Goal: Task Accomplishment & Management: Use online tool/utility

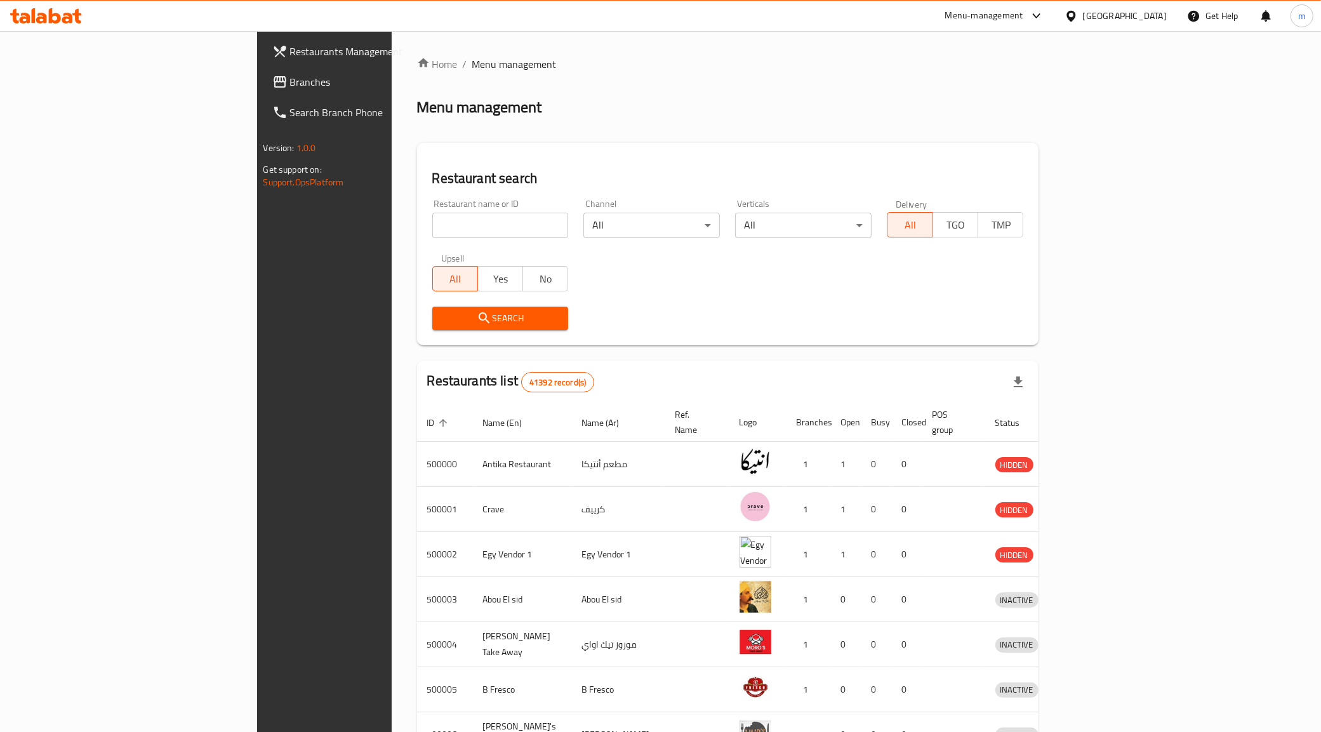
drag, startPoint x: 0, startPoint y: 0, endPoint x: 439, endPoint y: 224, distance: 492.6
click at [439, 224] on input "search" at bounding box center [500, 225] width 136 height 25
drag, startPoint x: 439, startPoint y: 224, endPoint x: 373, endPoint y: 223, distance: 65.4
click at [432, 223] on input "search" at bounding box center [500, 225] width 136 height 25
click at [472, 65] on span "Menu management" at bounding box center [514, 63] width 84 height 15
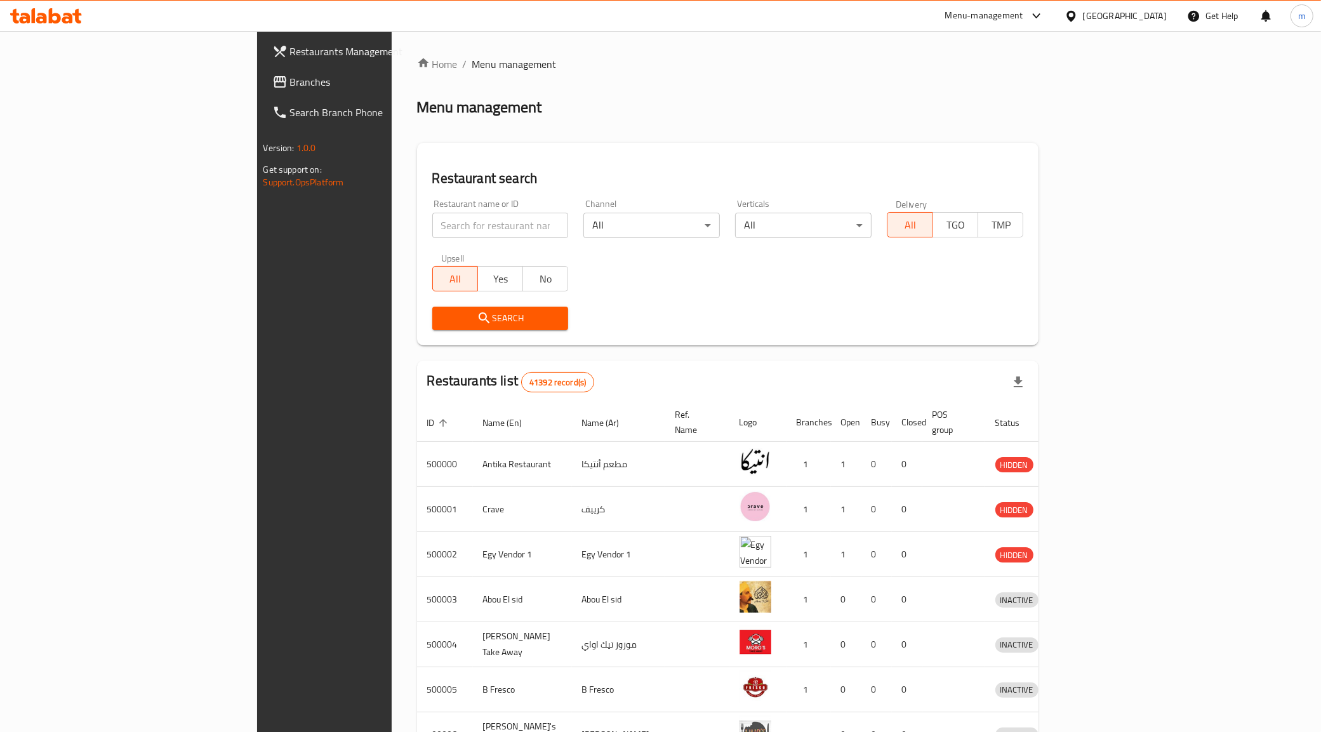
click at [290, 51] on span "Restaurants Management" at bounding box center [379, 51] width 178 height 15
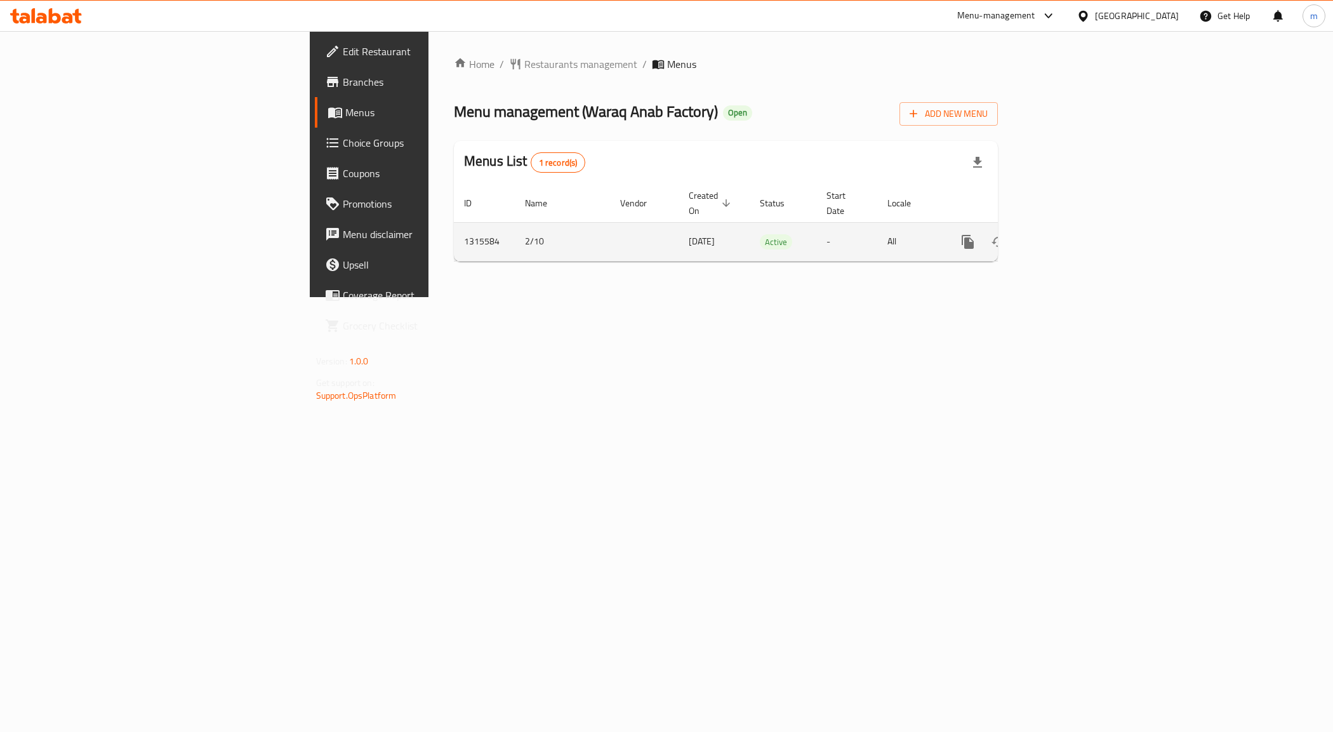
click at [1075, 229] on link "enhanced table" at bounding box center [1059, 242] width 30 height 30
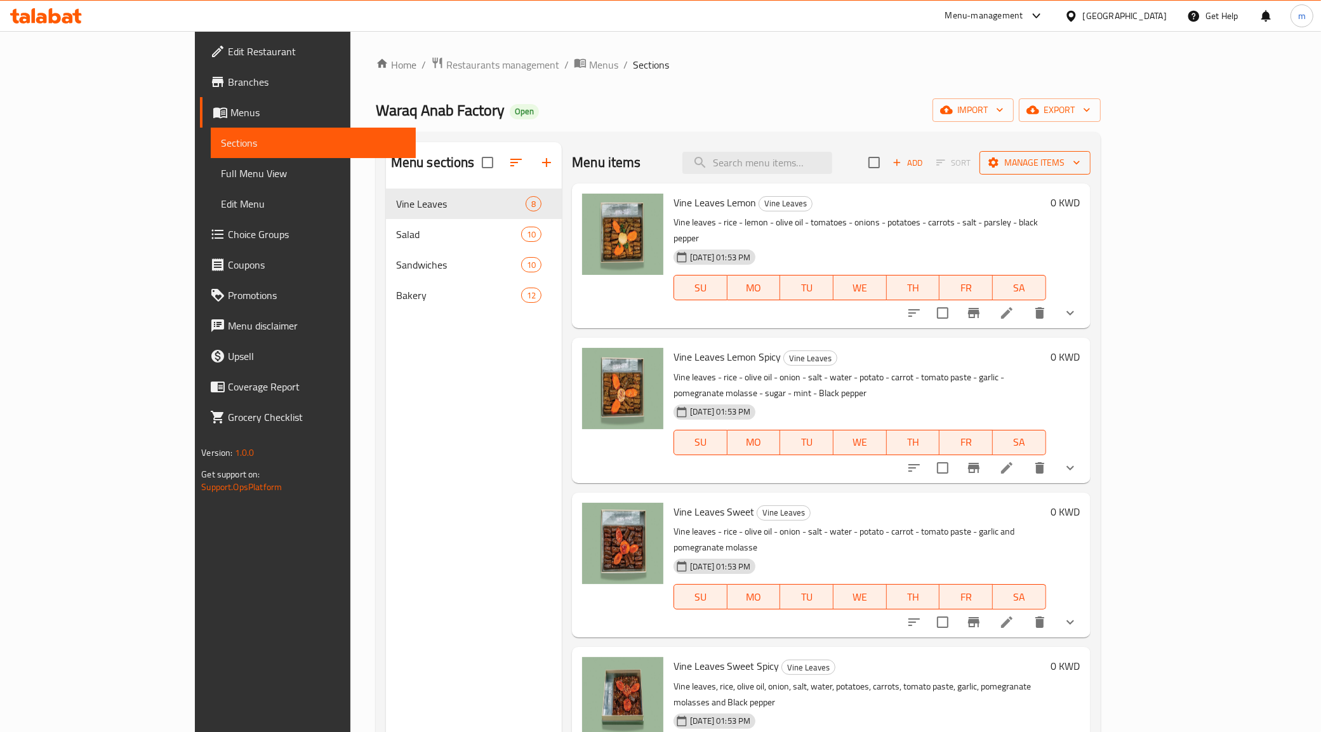
click at [1080, 159] on span "Manage items" at bounding box center [1035, 163] width 91 height 16
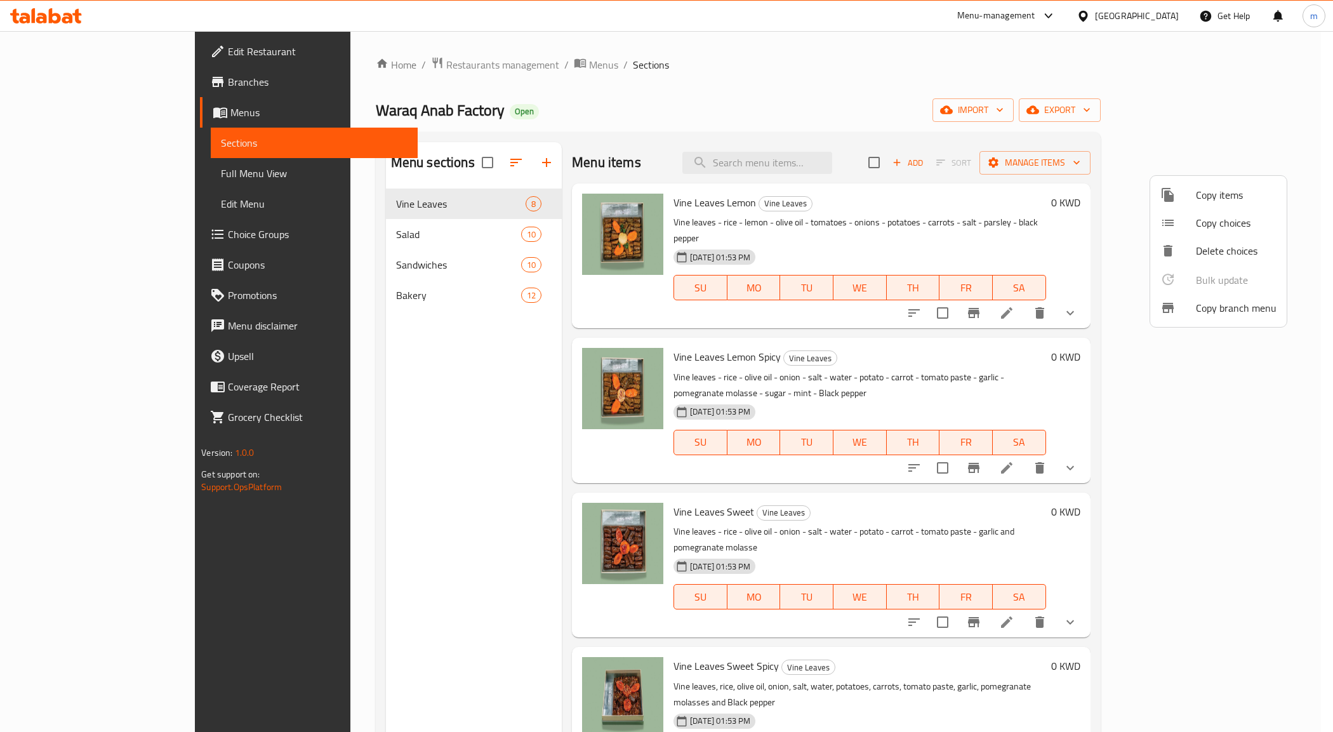
click at [1214, 311] on span "Copy branch menu" at bounding box center [1236, 307] width 81 height 15
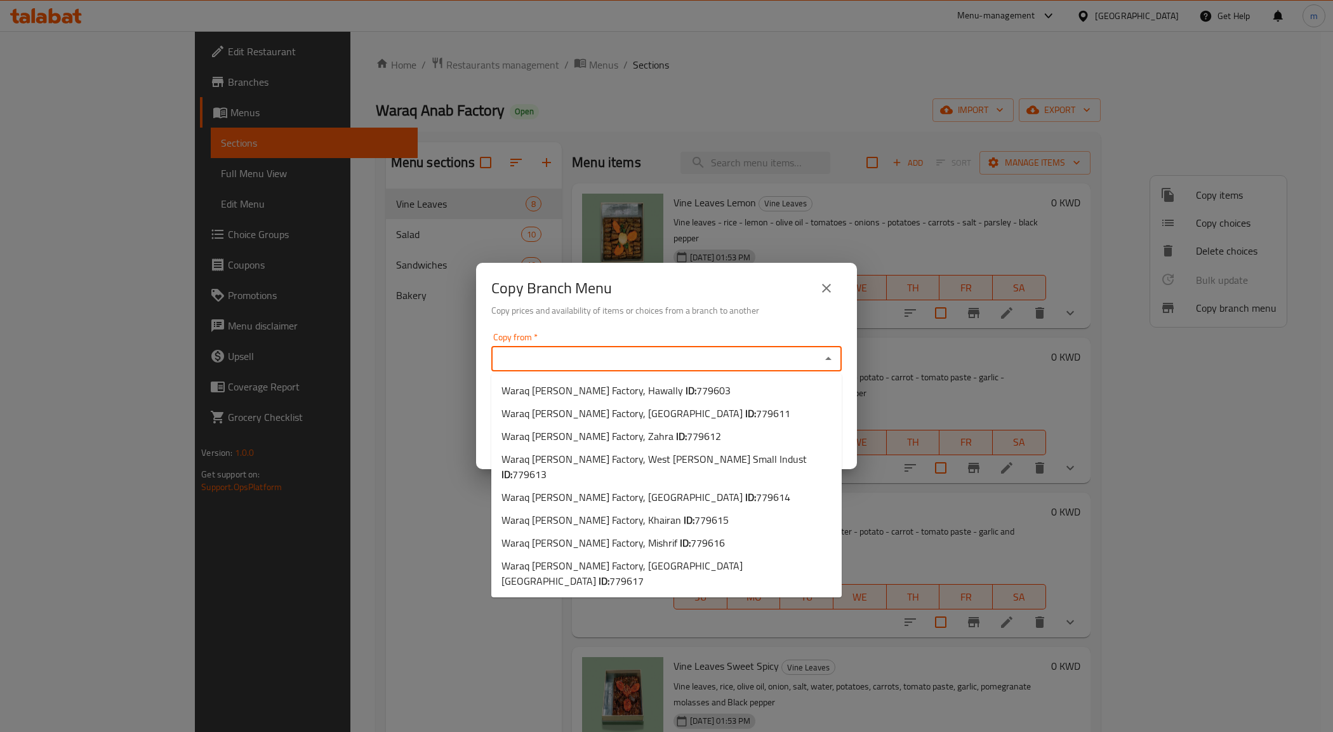
click at [567, 363] on input "Copy from   *" at bounding box center [656, 359] width 322 height 18
paste input "HPY0LZ"
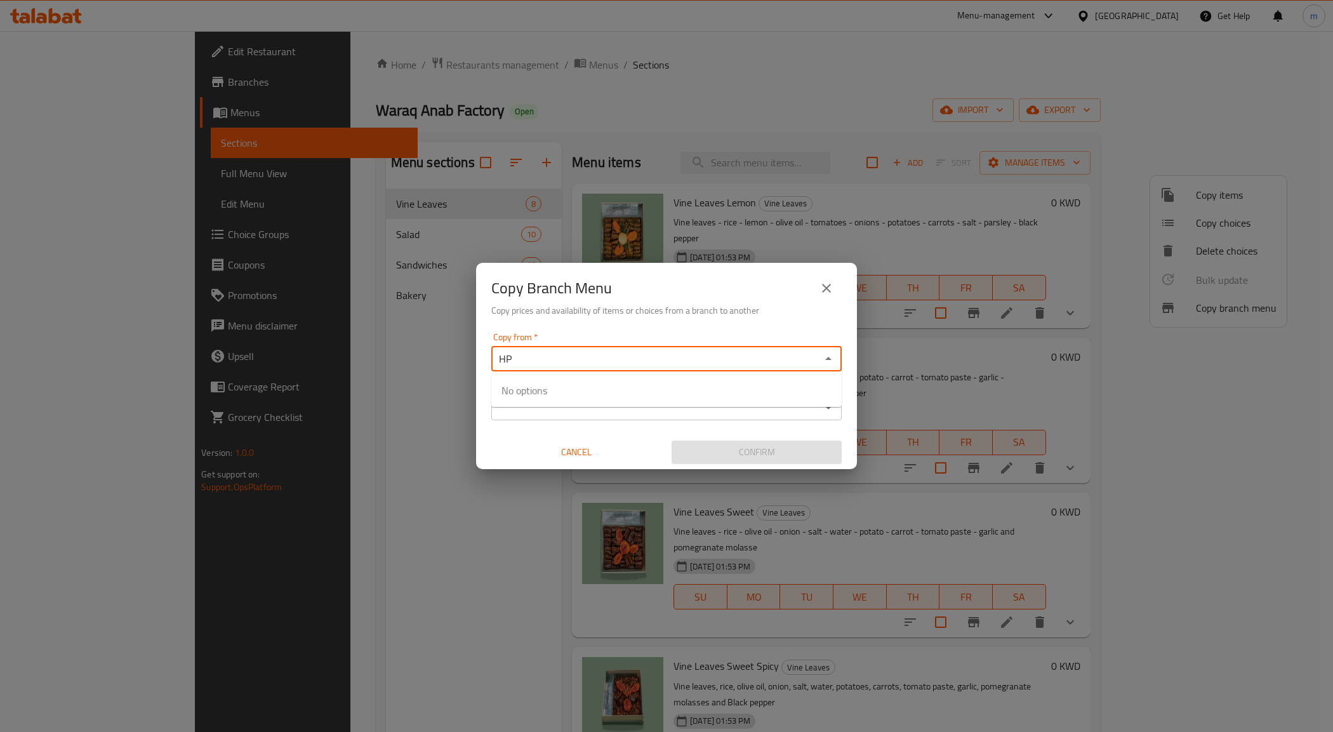
type input "H"
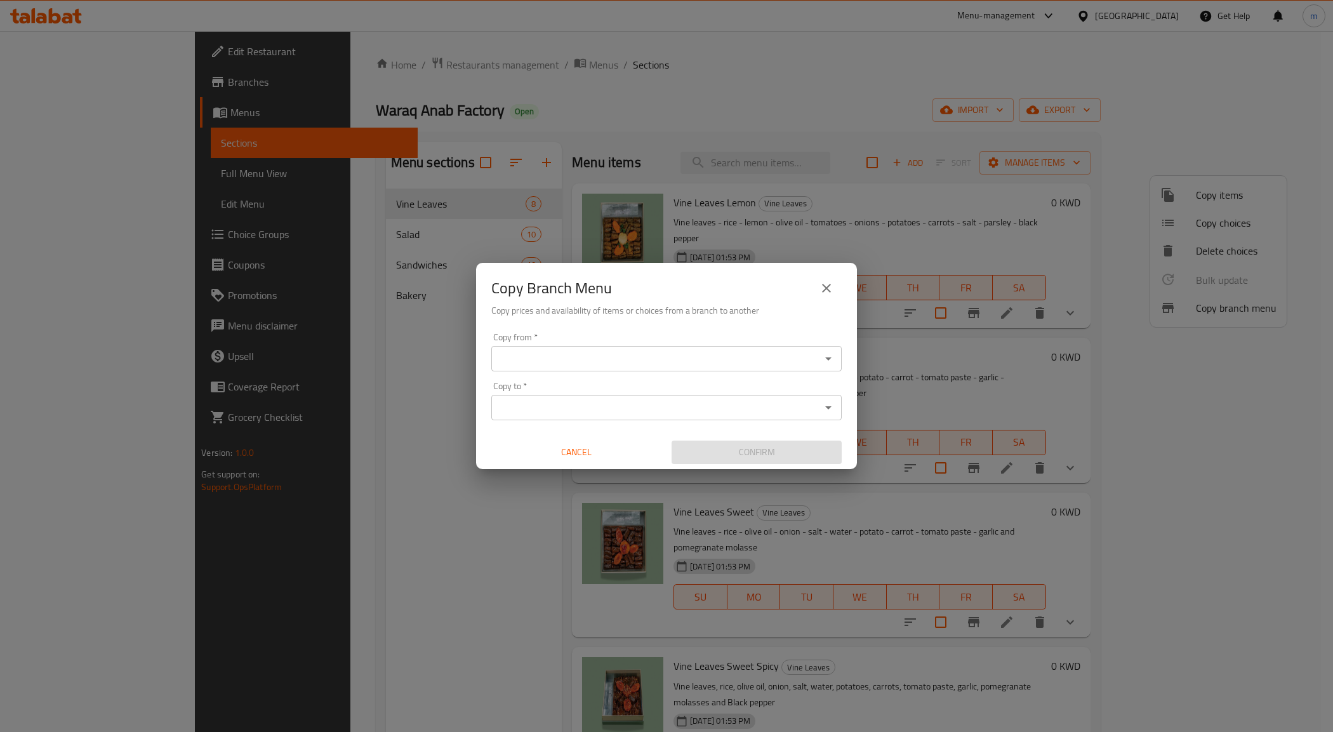
click at [547, 403] on input "Copy to   *" at bounding box center [656, 408] width 322 height 18
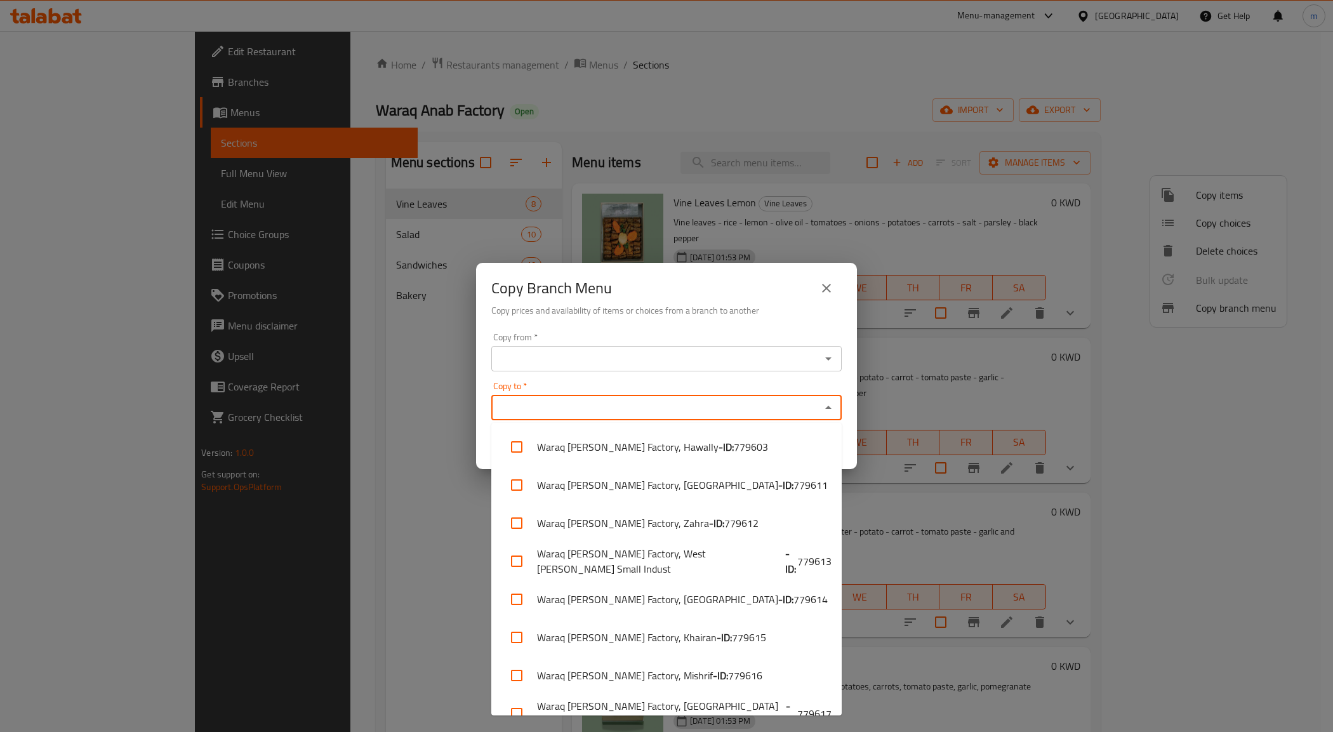
paste input "779613"
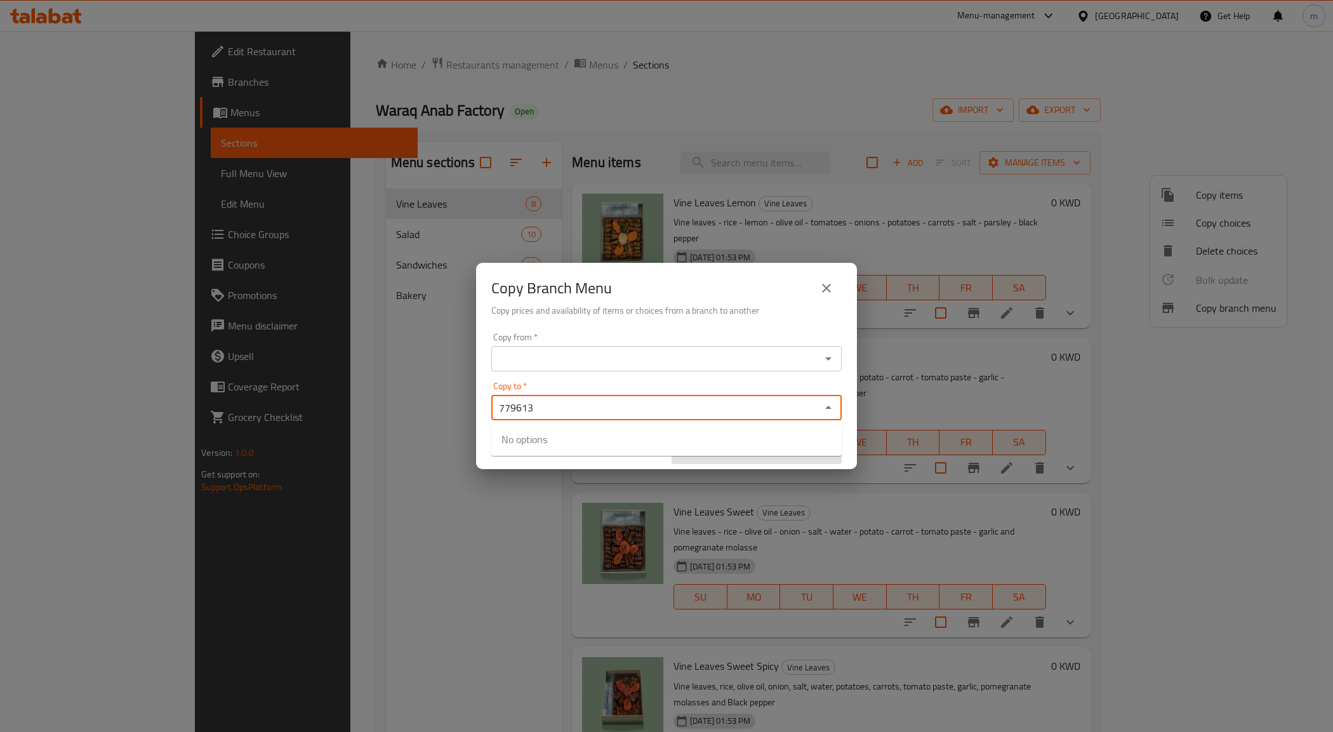
click at [550, 395] on div "779613 Copy to *" at bounding box center [666, 407] width 350 height 25
type input "7"
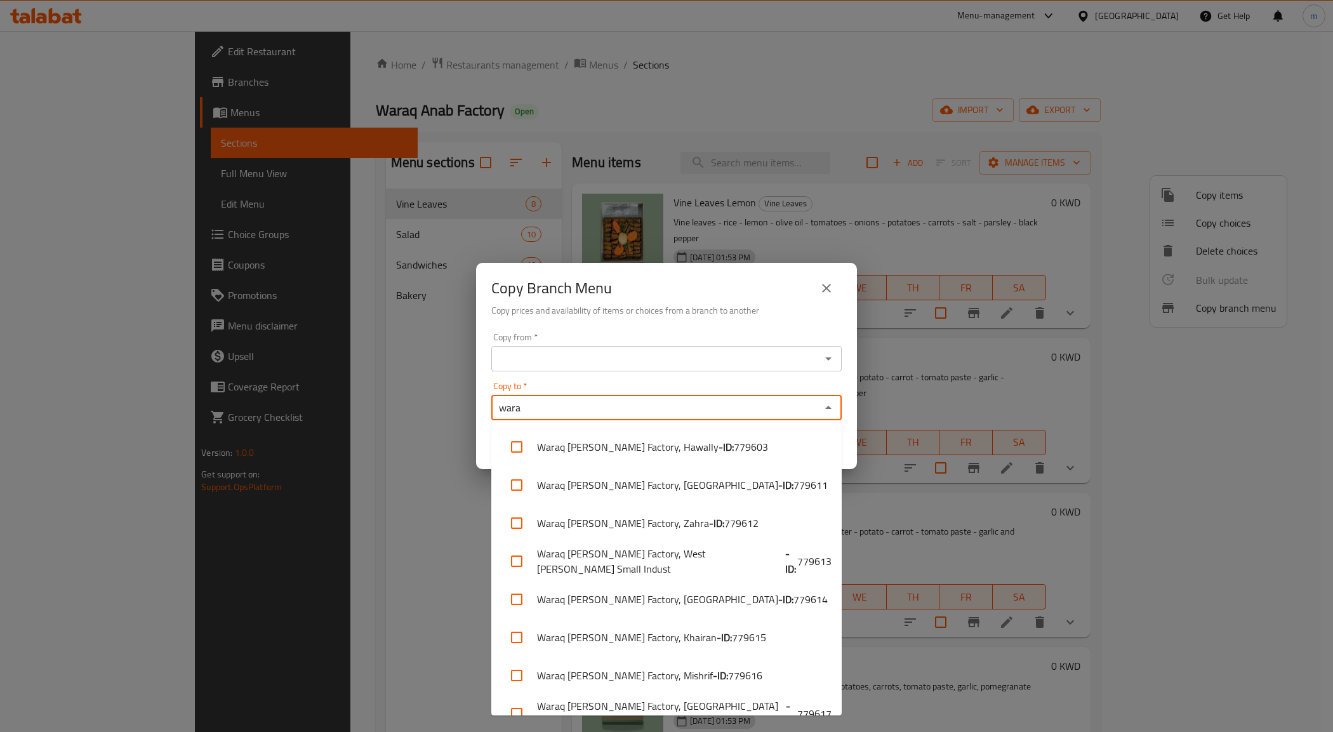
type input "wara"
